Goal: Navigation & Orientation: Find specific page/section

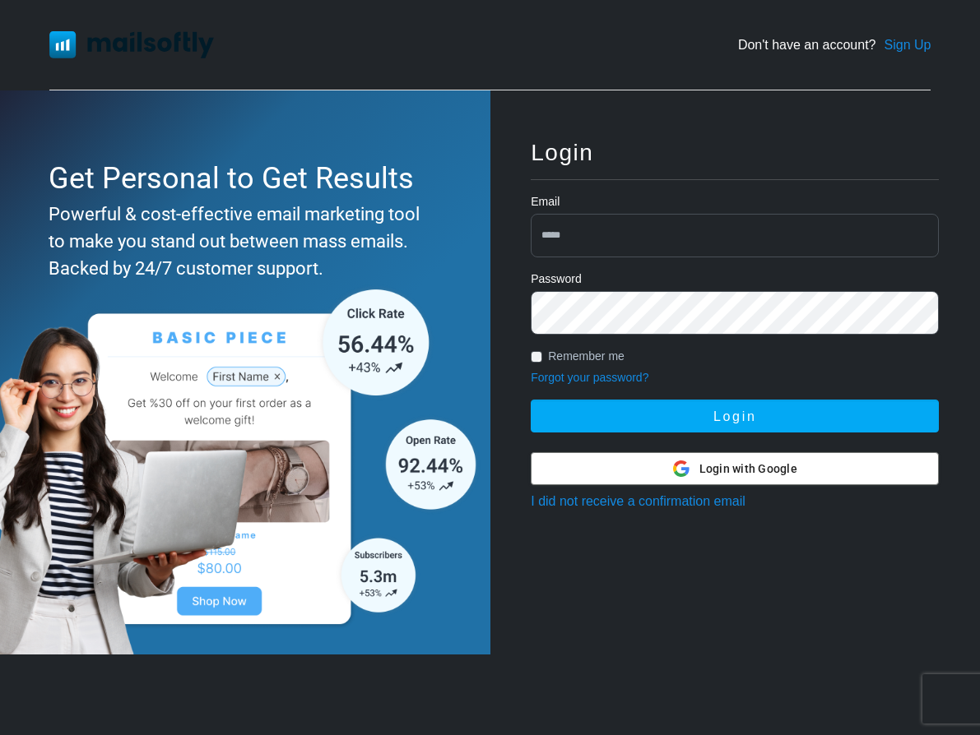
click at [577, 479] on div at bounding box center [734, 468] width 406 height 31
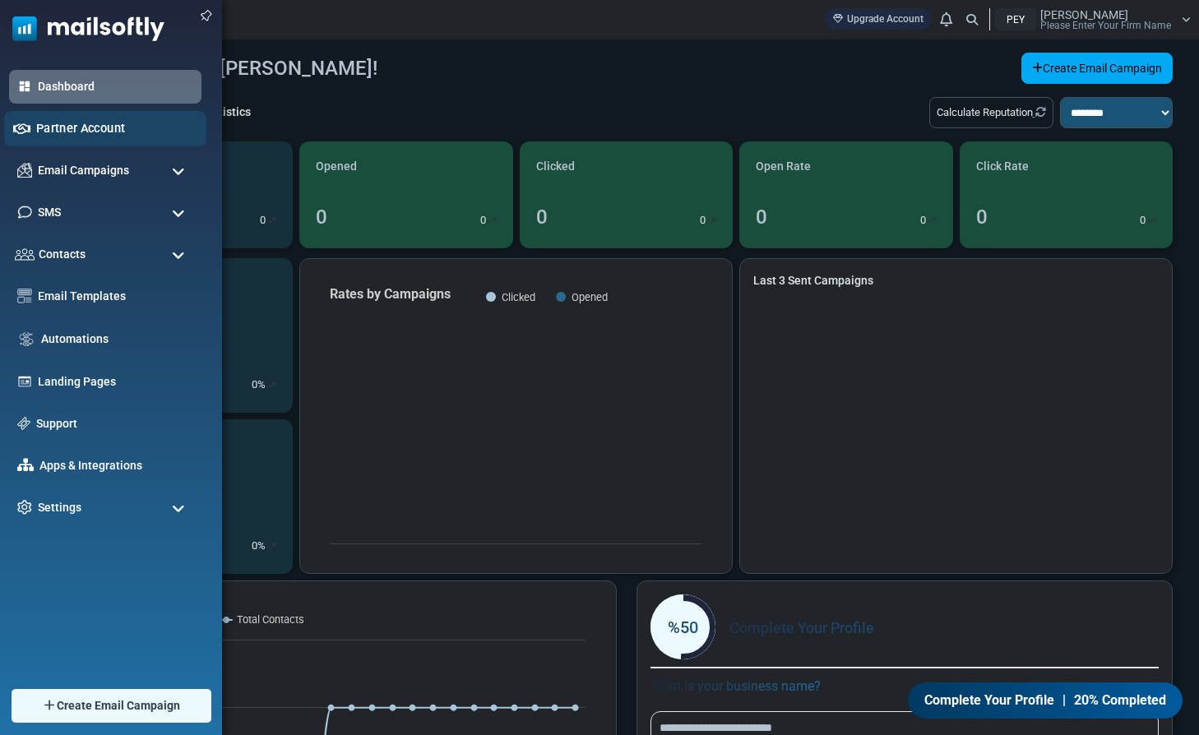
click at [107, 133] on link "Partner Account" at bounding box center [116, 128] width 161 height 18
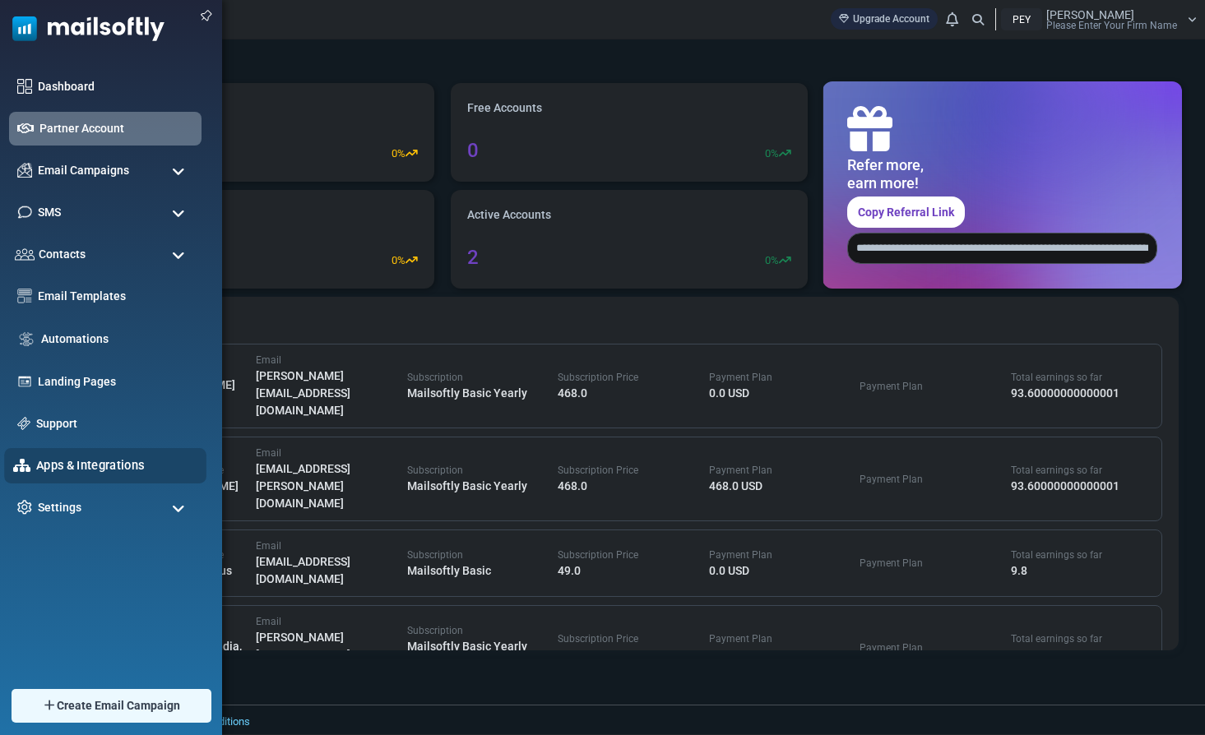
click at [48, 457] on link "Apps & Integrations" at bounding box center [116, 465] width 161 height 18
